Goal: Task Accomplishment & Management: Complete application form

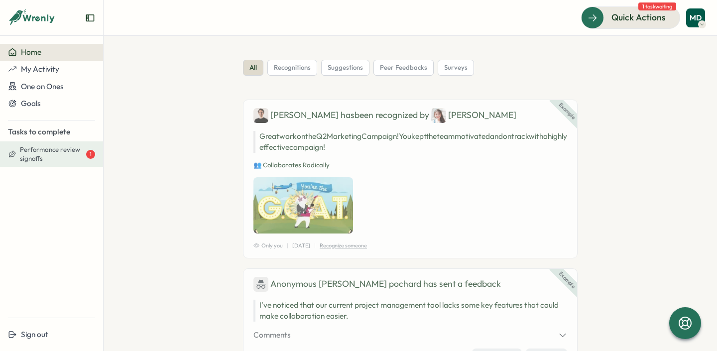
click at [41, 160] on span "Performance review signoffs" at bounding box center [52, 153] width 64 height 17
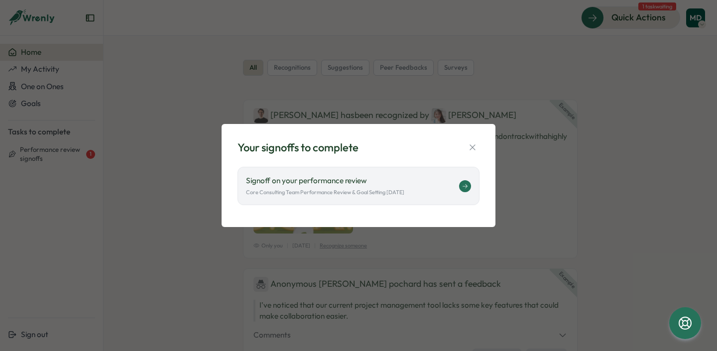
click at [371, 195] on p "Core Consulting Team Performance Review & Goal Setting [DATE]" at bounding box center [325, 192] width 158 height 8
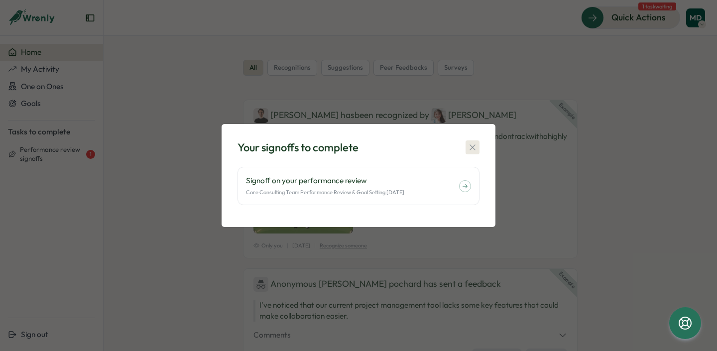
click at [468, 145] on icon "button" at bounding box center [473, 147] width 10 height 10
